Goal: Register for event/course

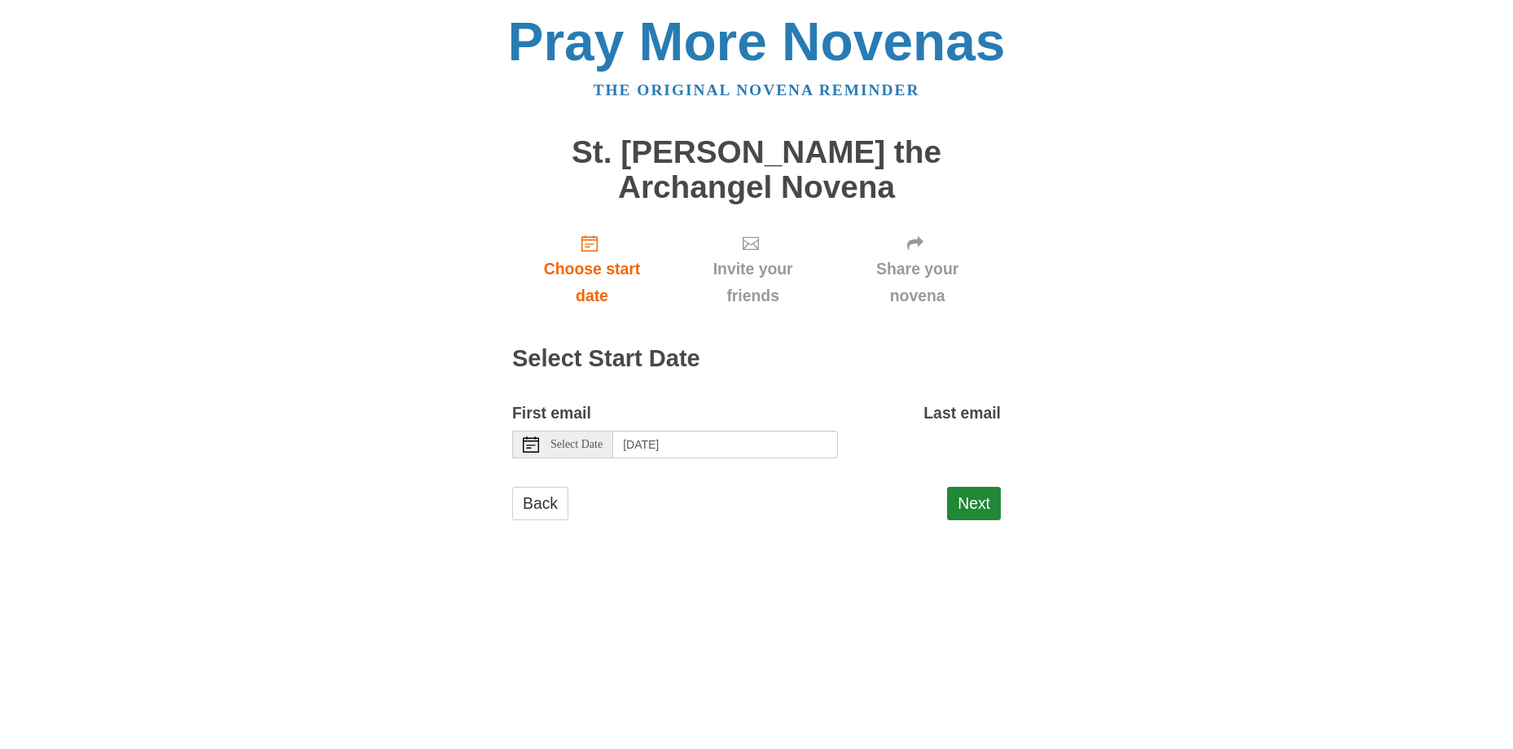
click at [531, 445] on icon at bounding box center [531, 444] width 16 height 16
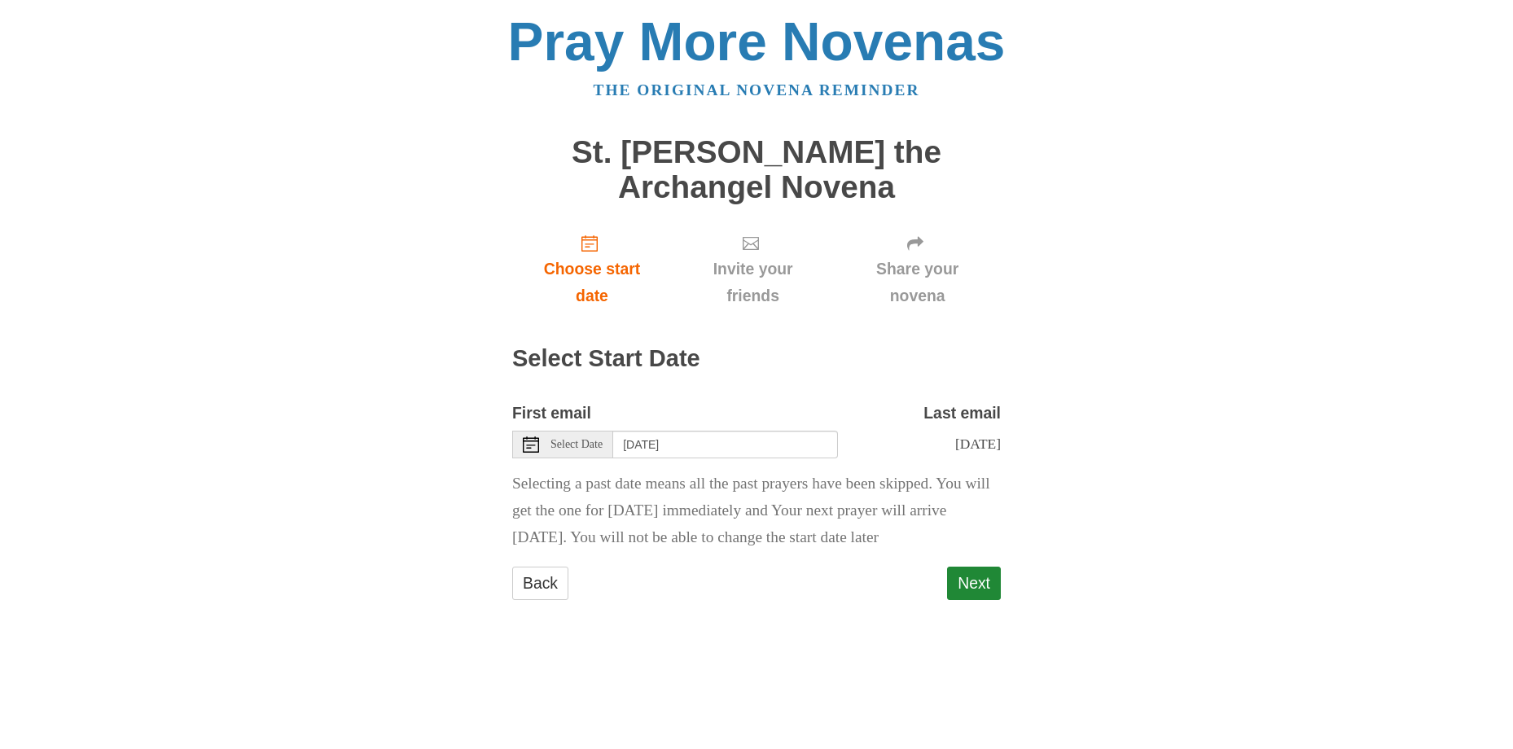
click at [532, 445] on use at bounding box center [531, 444] width 16 height 16
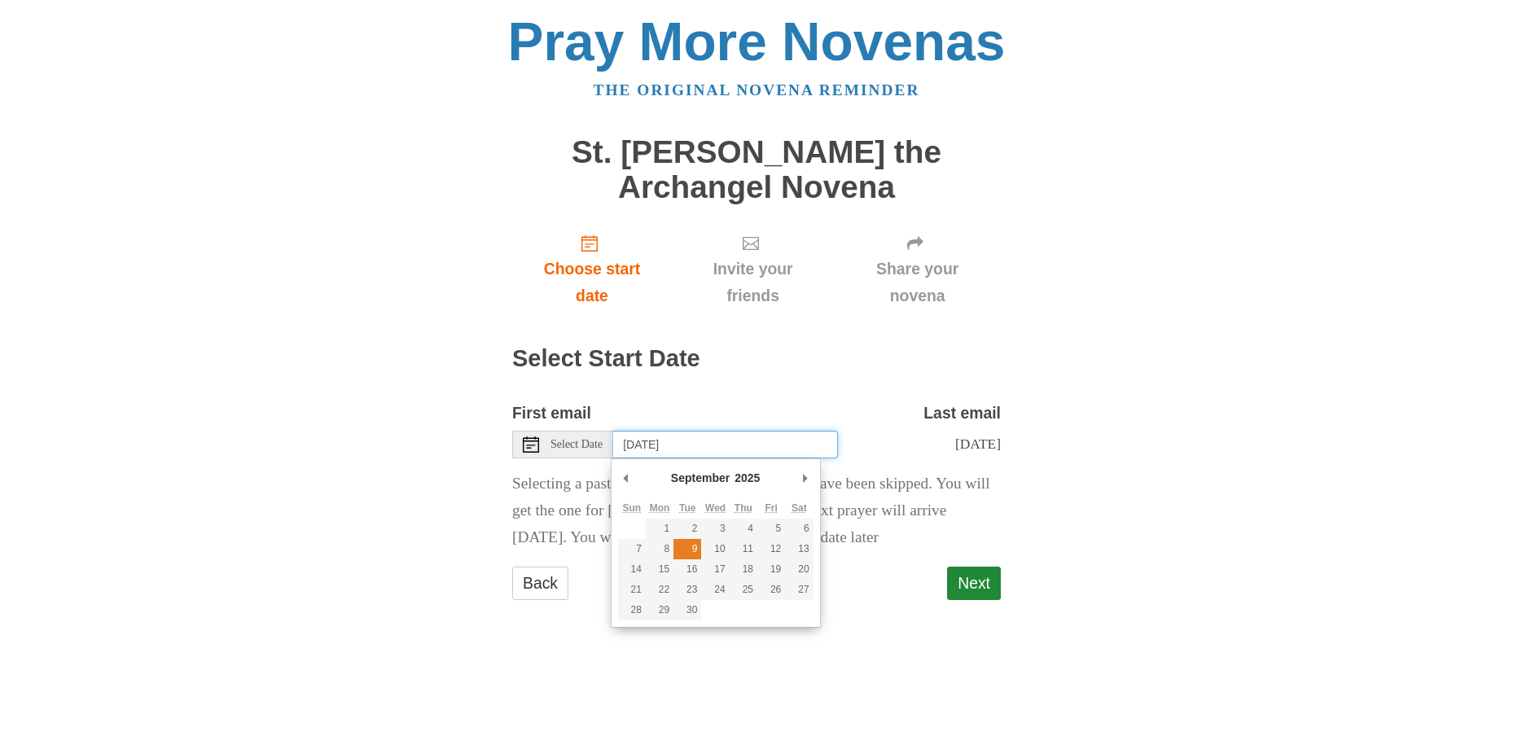
type input "Tuesday, September 9th"
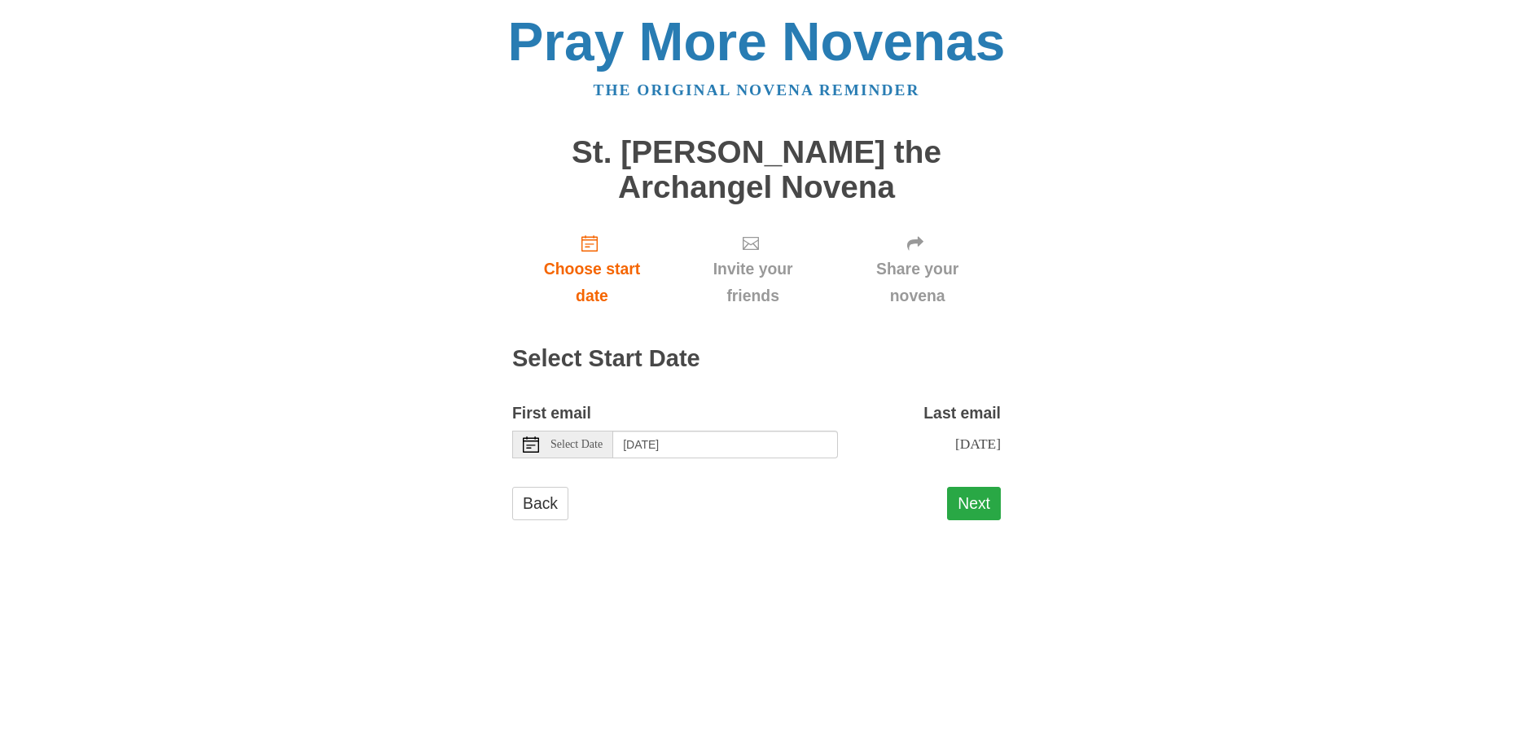
click at [984, 515] on button "Next" at bounding box center [974, 503] width 54 height 33
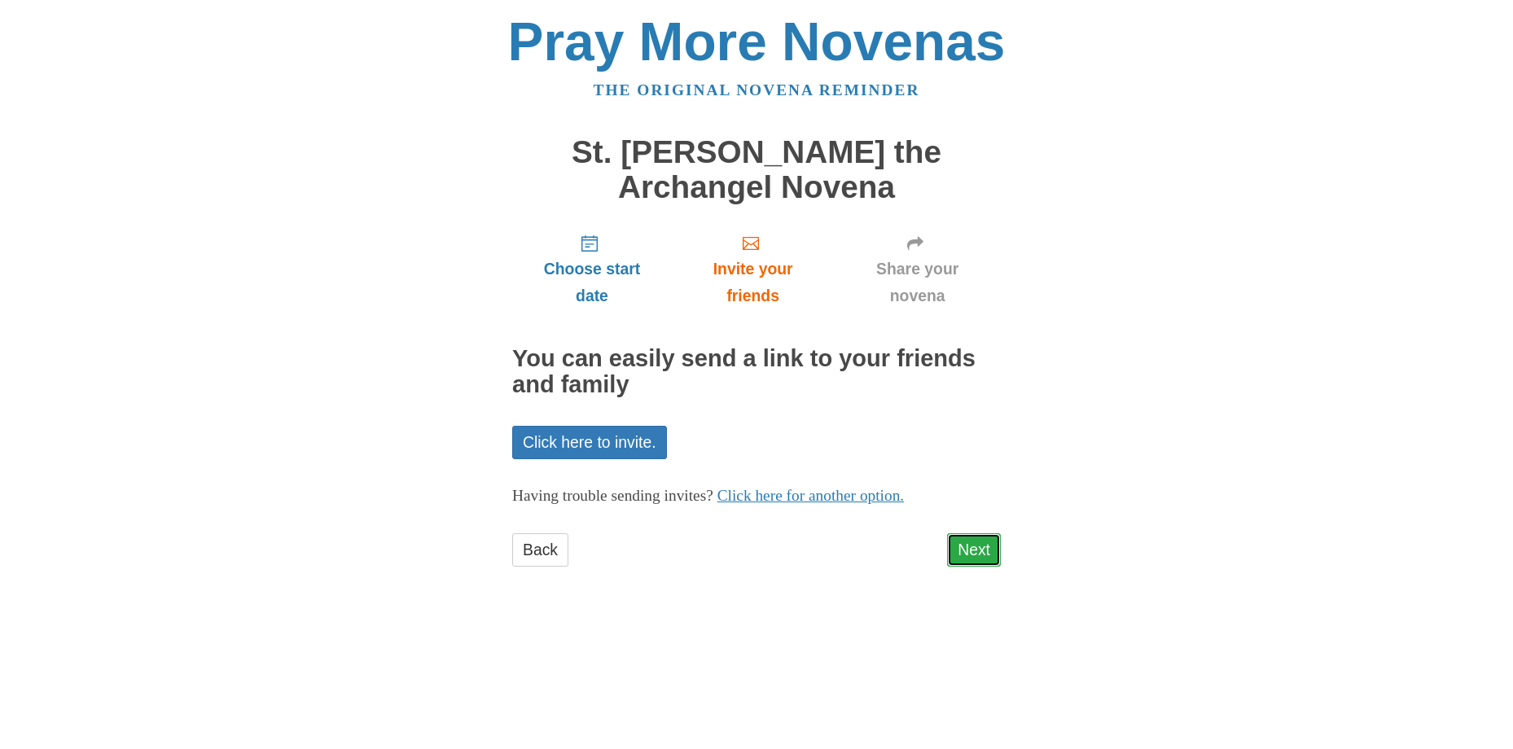
click at [987, 548] on link "Next" at bounding box center [974, 549] width 54 height 33
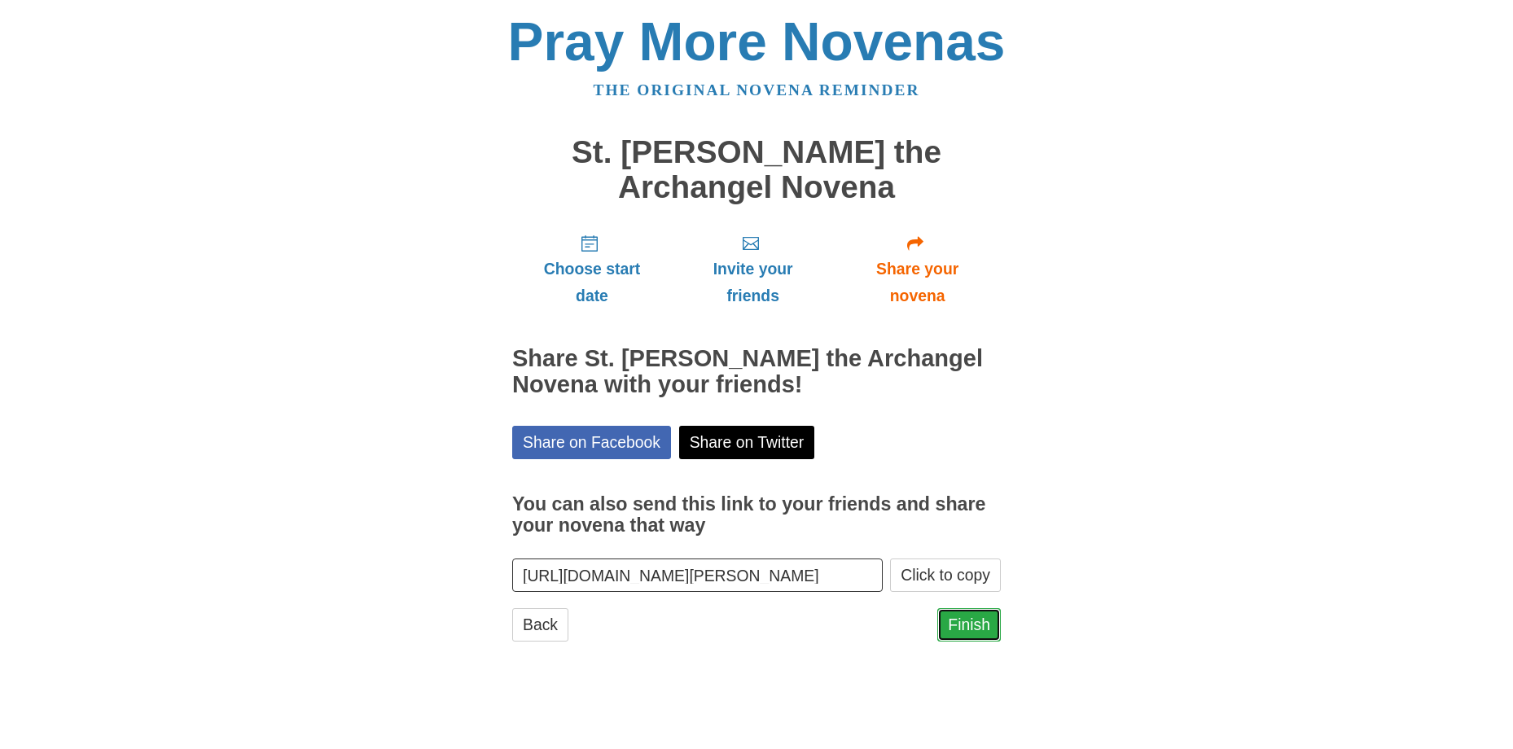
click at [975, 622] on link "Finish" at bounding box center [969, 624] width 64 height 33
